Goal: Task Accomplishment & Management: Manage account settings

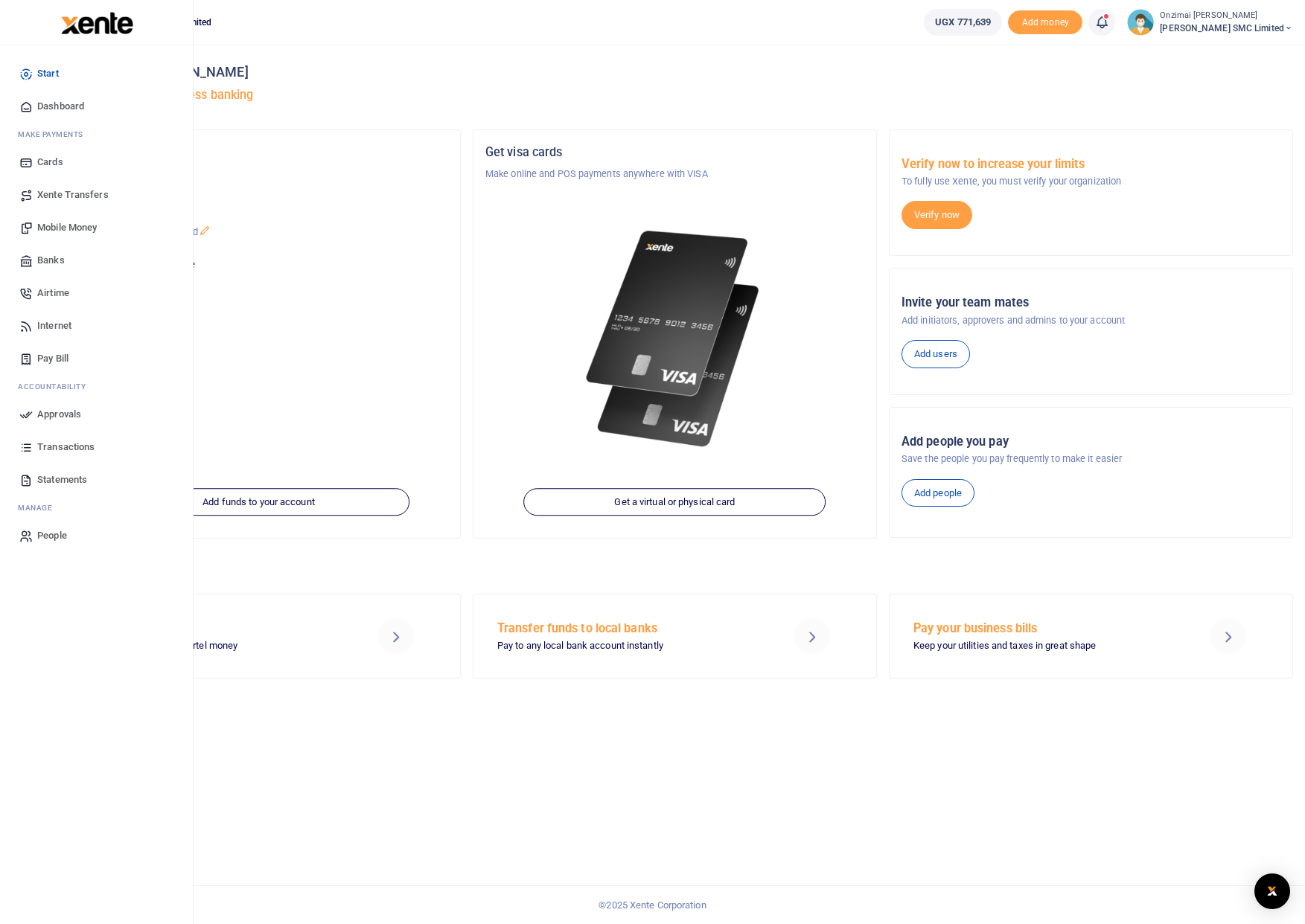
click at [61, 229] on span "Mobile Money" at bounding box center [66, 228] width 60 height 15
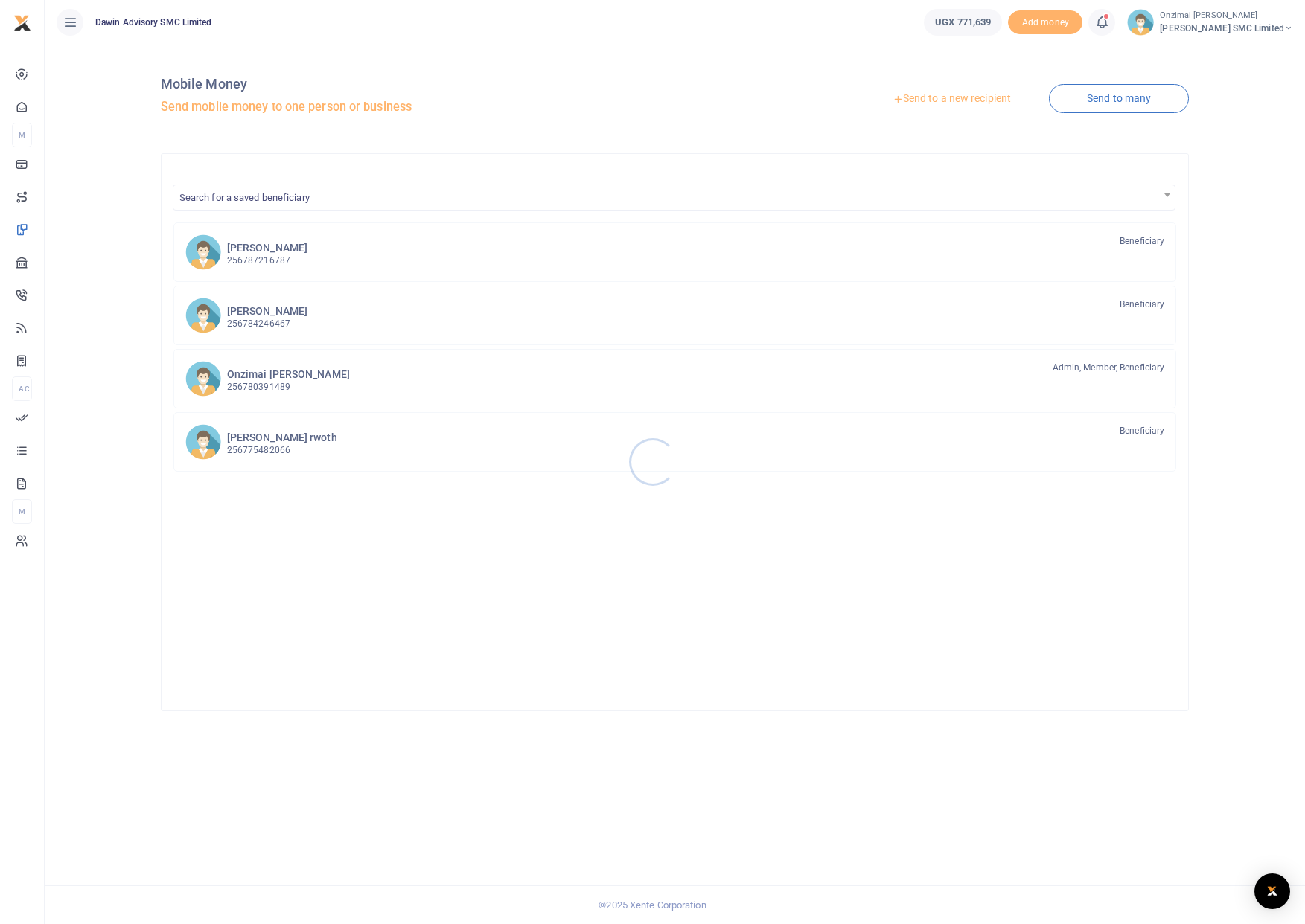
click at [896, 102] on div at bounding box center [652, 462] width 1305 height 924
click at [926, 99] on link "Send to a new recipient" at bounding box center [951, 99] width 194 height 27
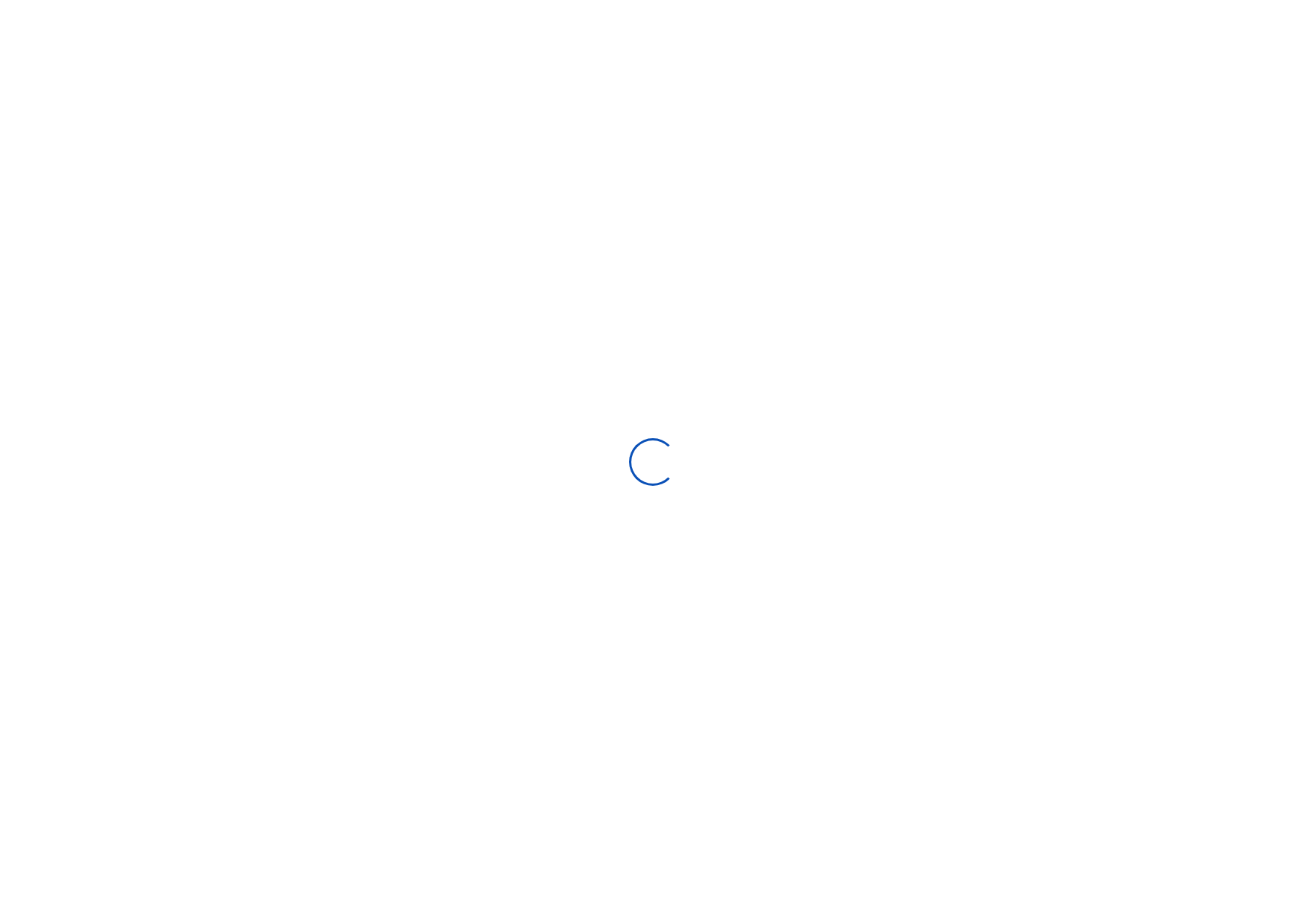
select select
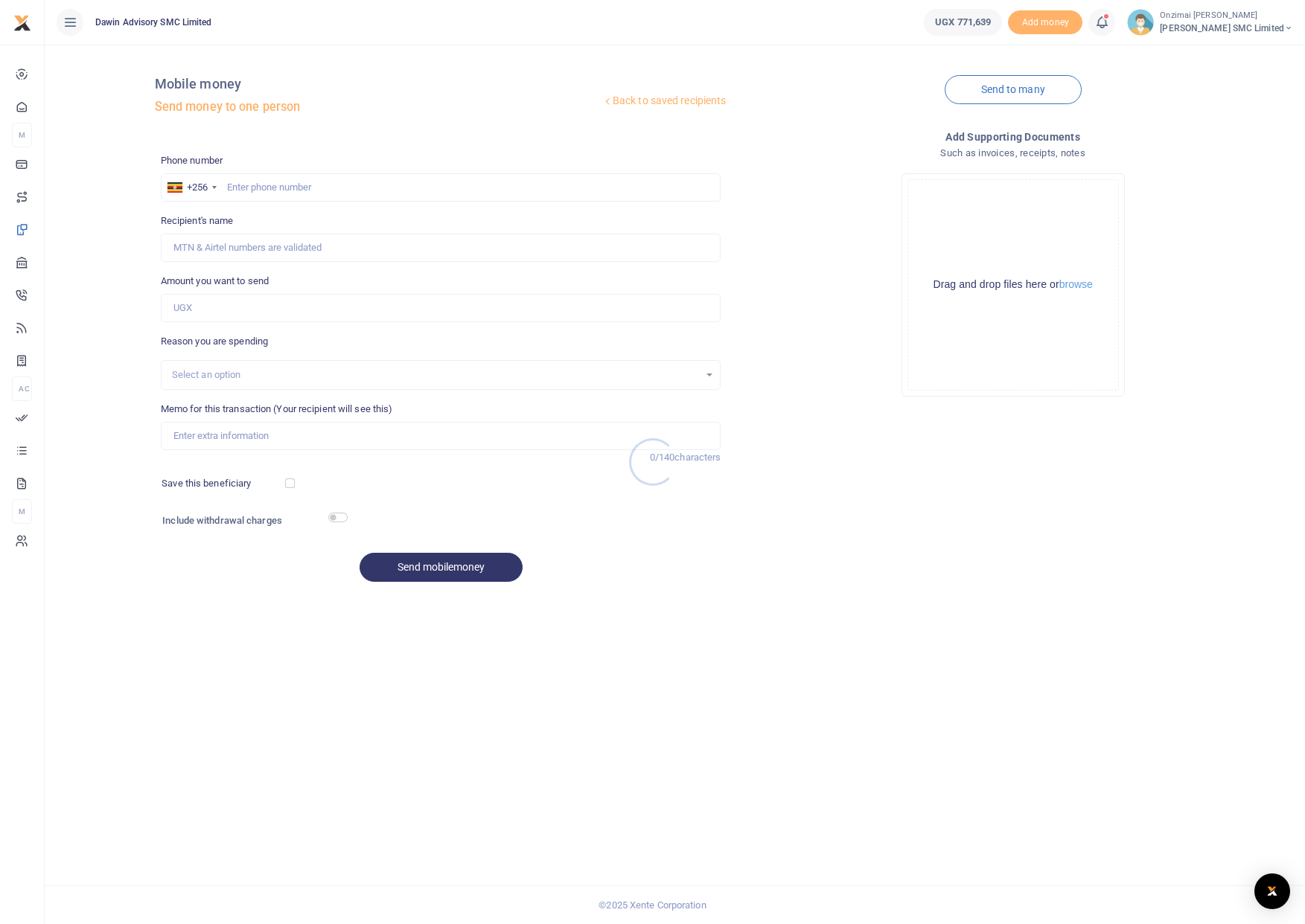
click at [298, 182] on div at bounding box center [652, 462] width 1305 height 924
click at [298, 182] on input "text" at bounding box center [440, 187] width 560 height 29
type input "0791490485"
type input "Sele Baluku"
type input "0791490485"
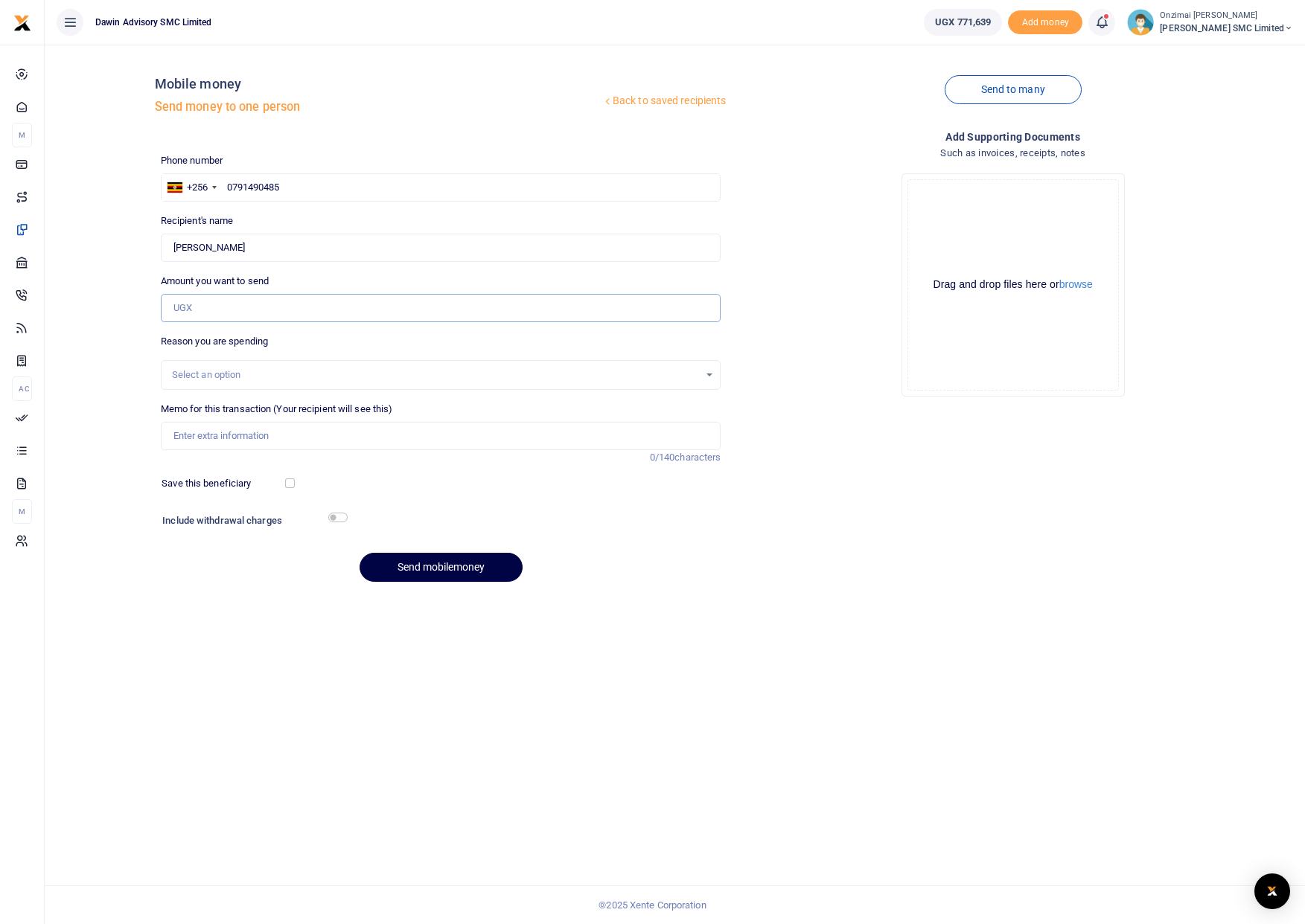
click at [224, 316] on input "Amount you want to send" at bounding box center [440, 308] width 560 height 29
type input "50,000"
click at [250, 370] on div "Select an option" at bounding box center [436, 375] width 528 height 15
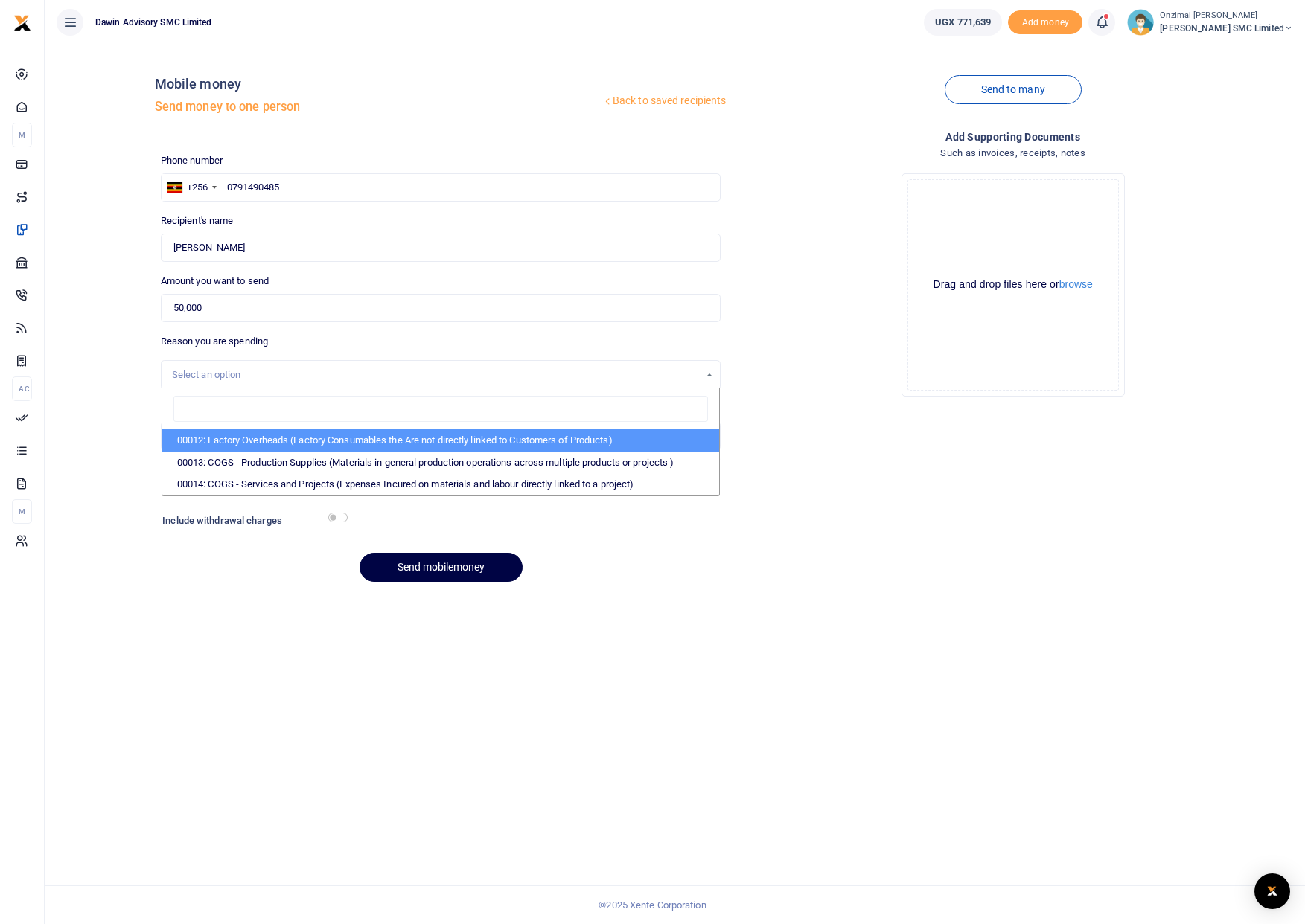
click at [273, 444] on li "00012: Factory Overheads (Factory Consumables the Are not directly linked to Cu…" at bounding box center [440, 440] width 557 height 23
select select "4975"
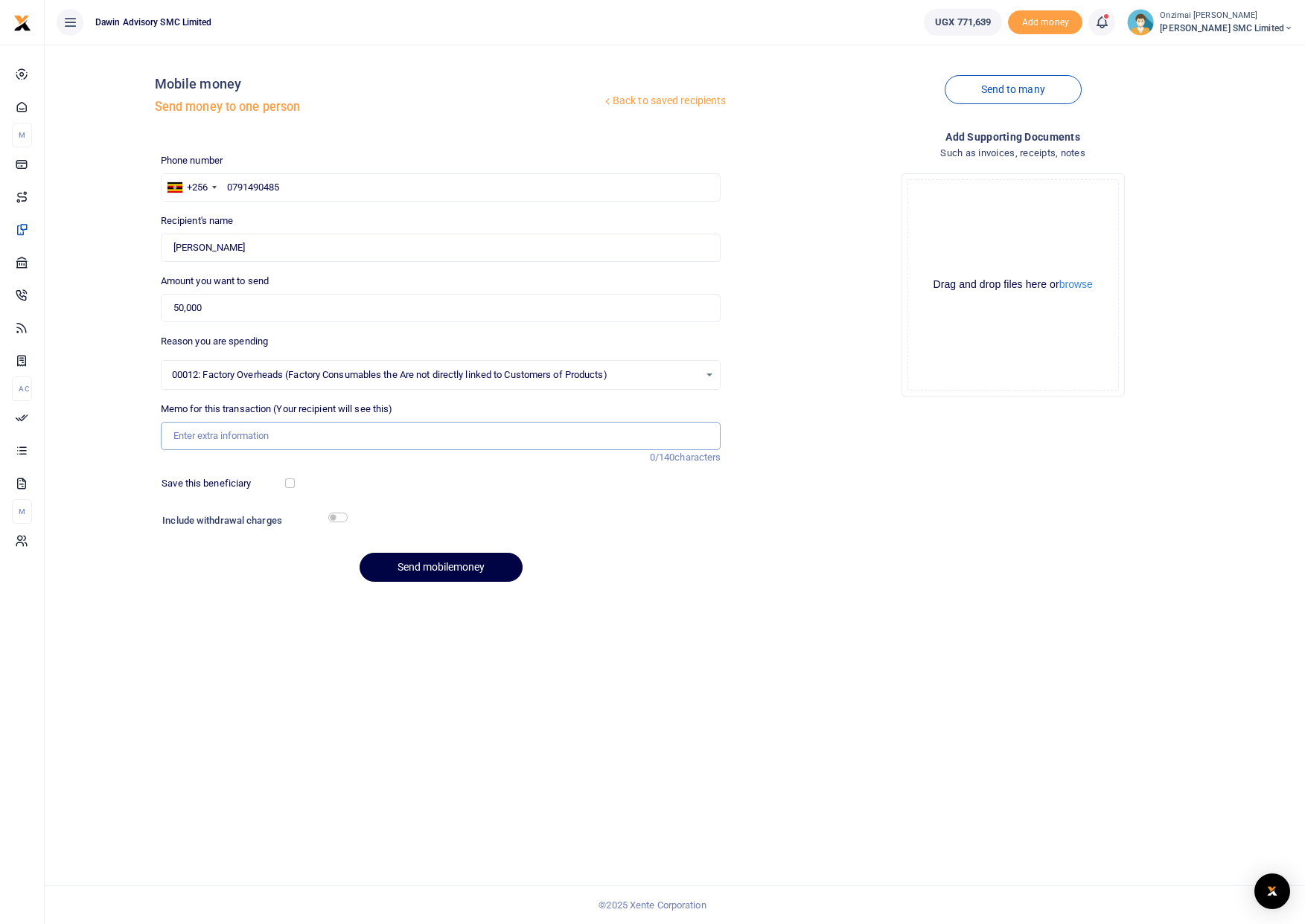
click at [220, 438] on input "Memo for this transaction (Your recipient will see this)" at bounding box center [440, 436] width 560 height 29
type input "Being Advance againt August Salary"
click at [416, 470] on div "Phone number +256 Uganda +256 0791490485 Phone is required. Recipient's name Fo…" at bounding box center [440, 373] width 572 height 441
click at [408, 565] on button "Send mobilemoney" at bounding box center [441, 567] width 163 height 29
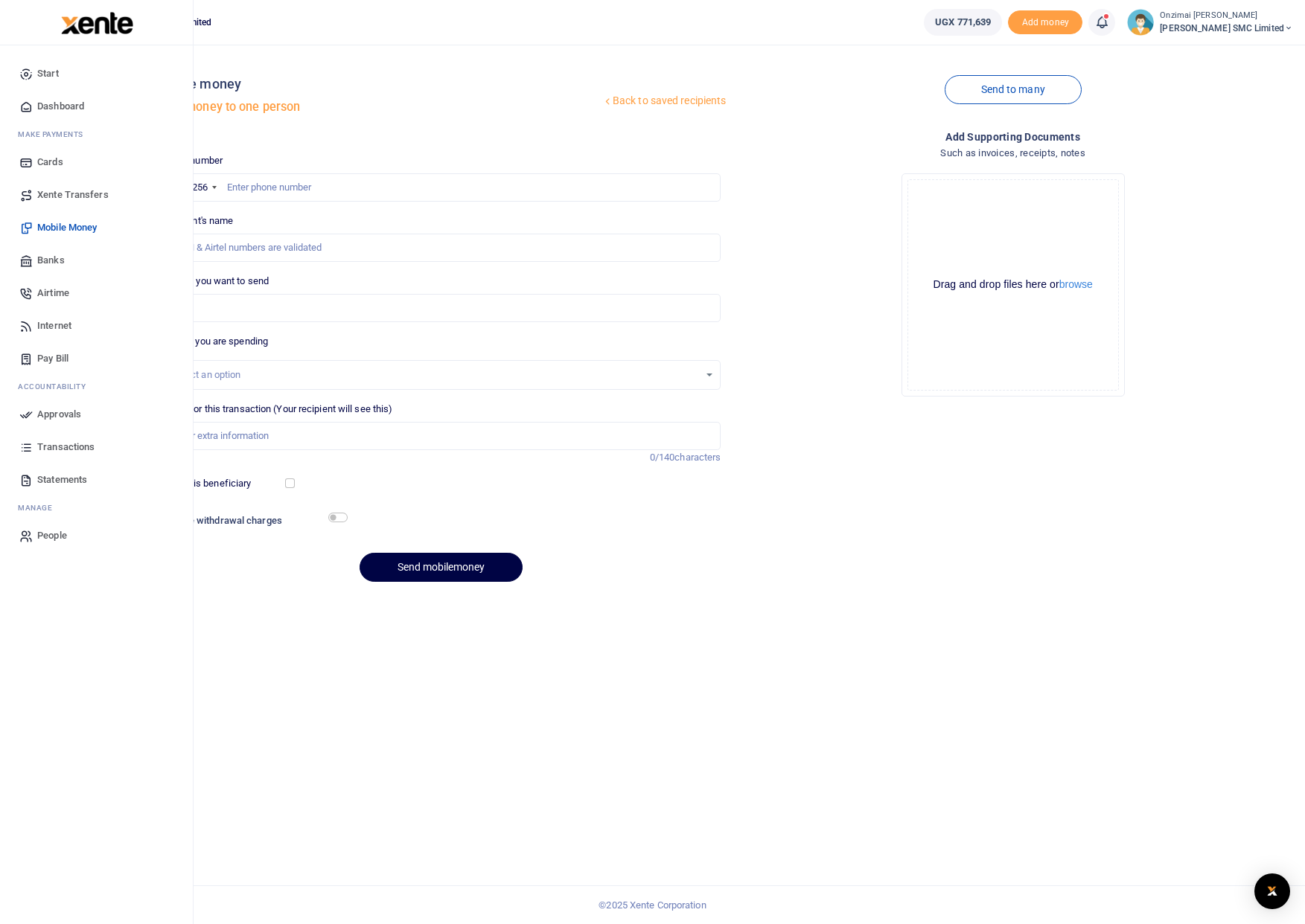
click at [45, 409] on span "Approvals" at bounding box center [59, 414] width 44 height 15
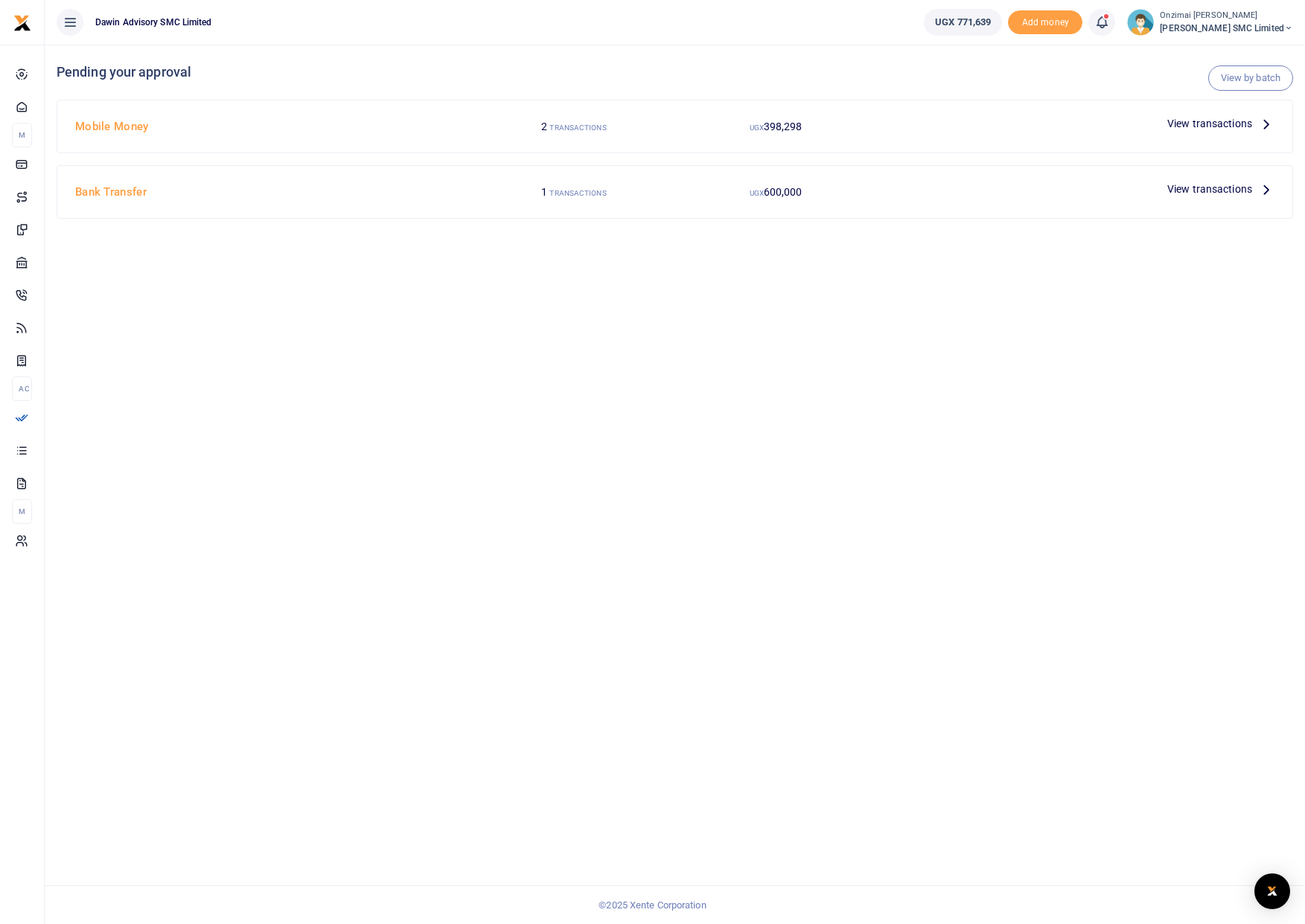
click at [778, 126] on span "398,298" at bounding box center [783, 126] width 39 height 12
click at [1201, 128] on span "View transactions" at bounding box center [1209, 123] width 85 height 16
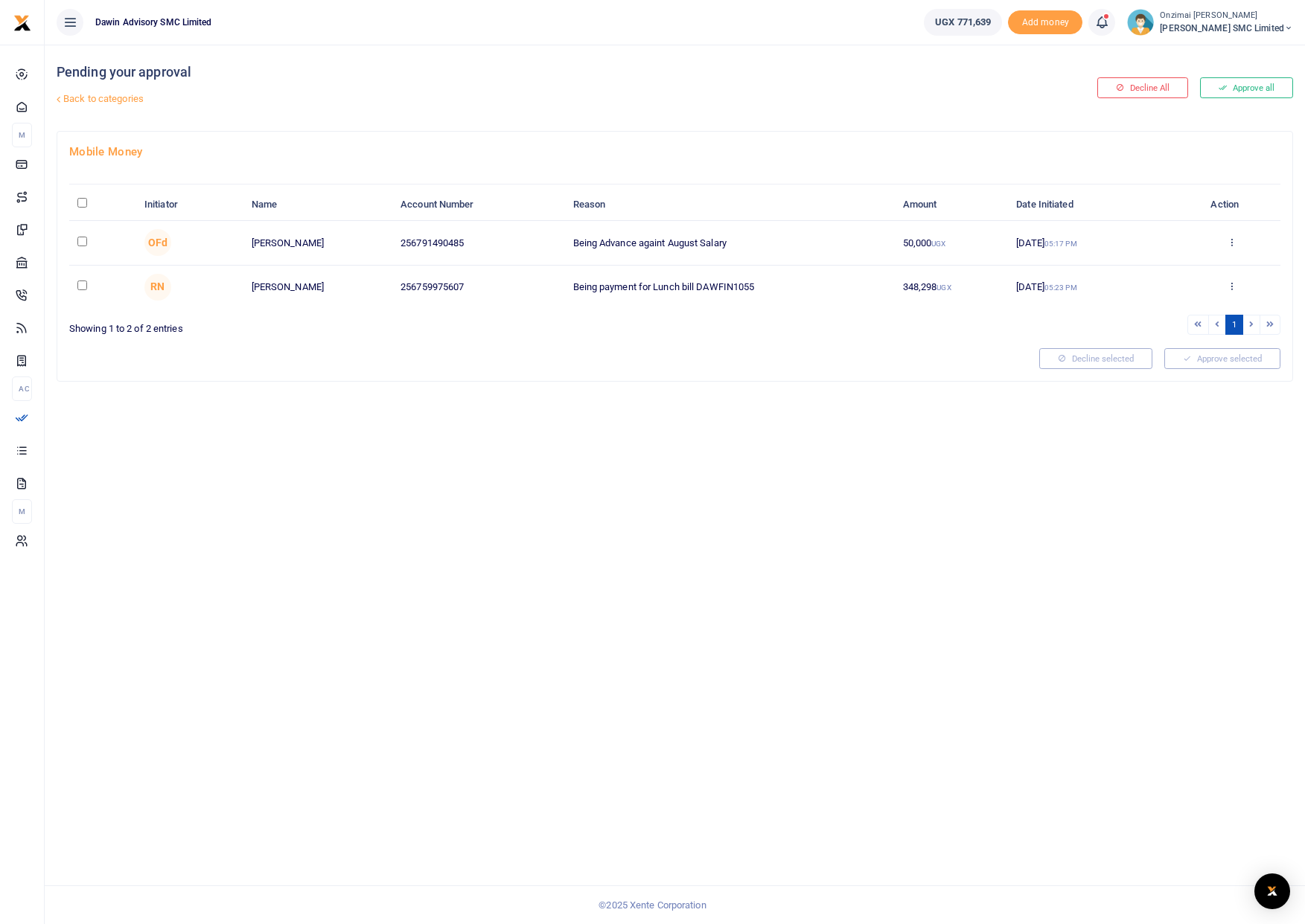
click at [86, 242] on input "checkbox" at bounding box center [82, 242] width 10 height 10
checkbox input "true"
click at [1182, 361] on button "Approve selected (1)" at bounding box center [1217, 358] width 127 height 21
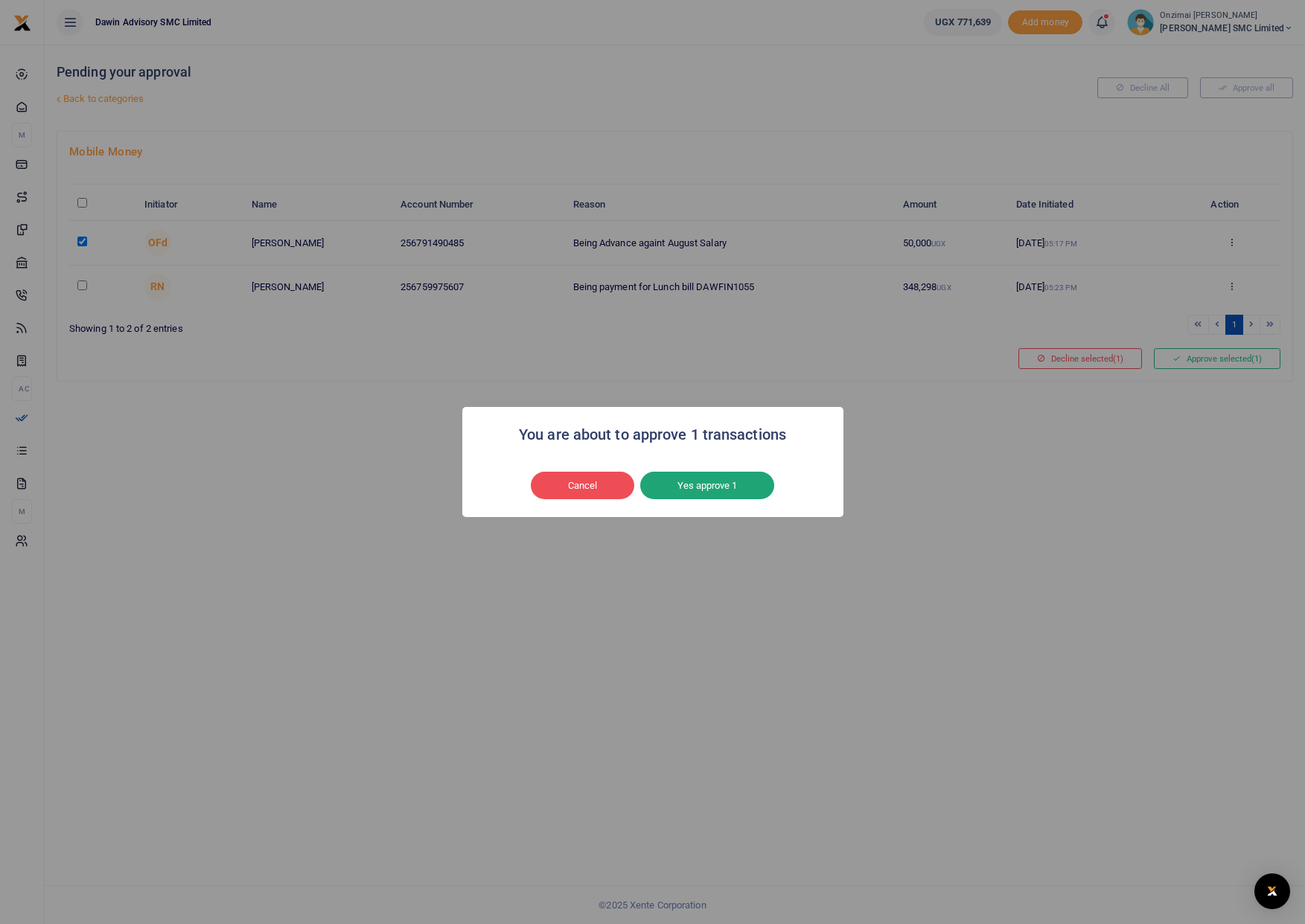
click at [693, 491] on button "Yes approve 1" at bounding box center [707, 486] width 134 height 29
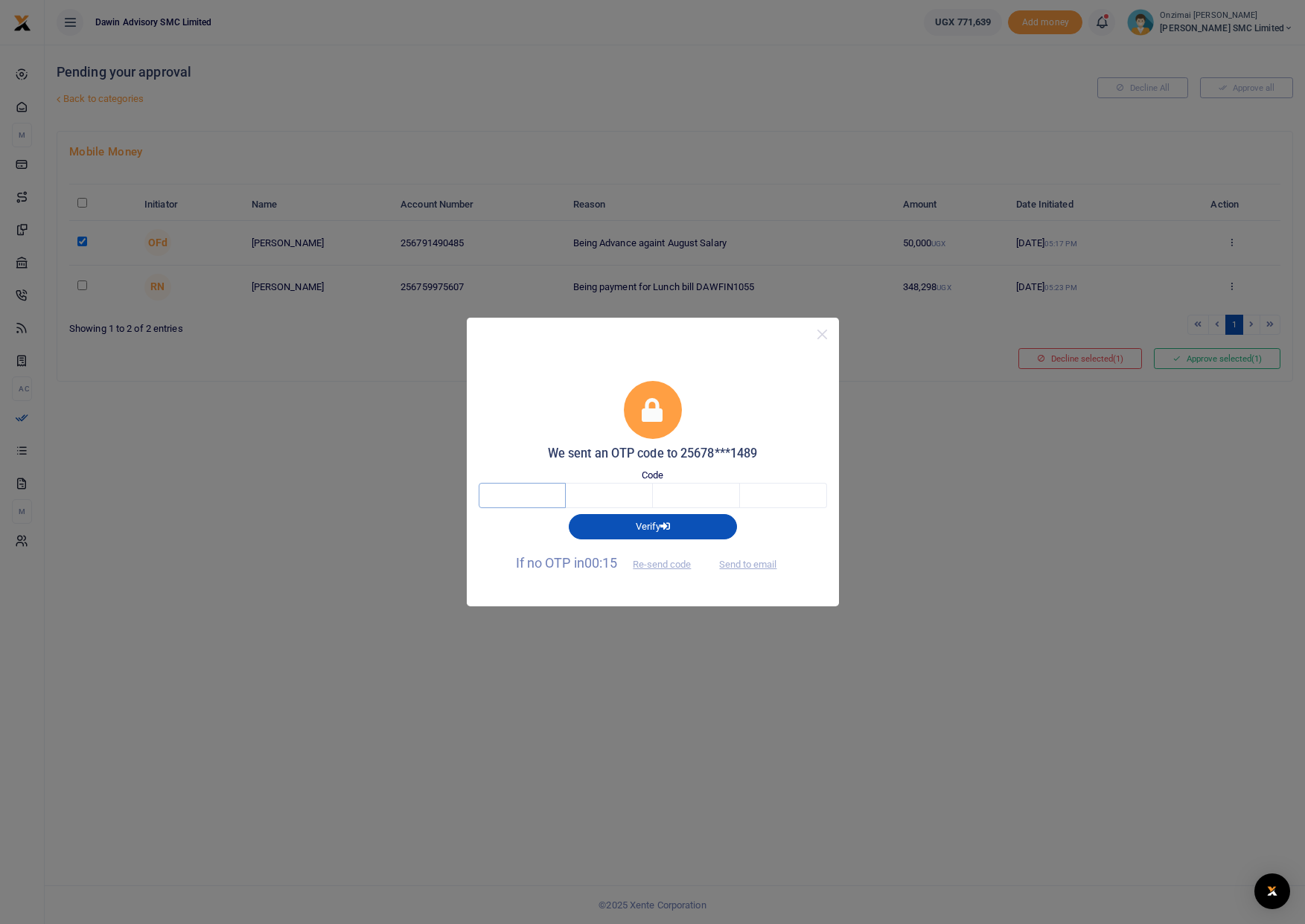
click at [539, 491] on input "text" at bounding box center [522, 496] width 87 height 25
type input "5"
type input "3"
type input "9"
type input "0"
